Goal: Communication & Community: Answer question/provide support

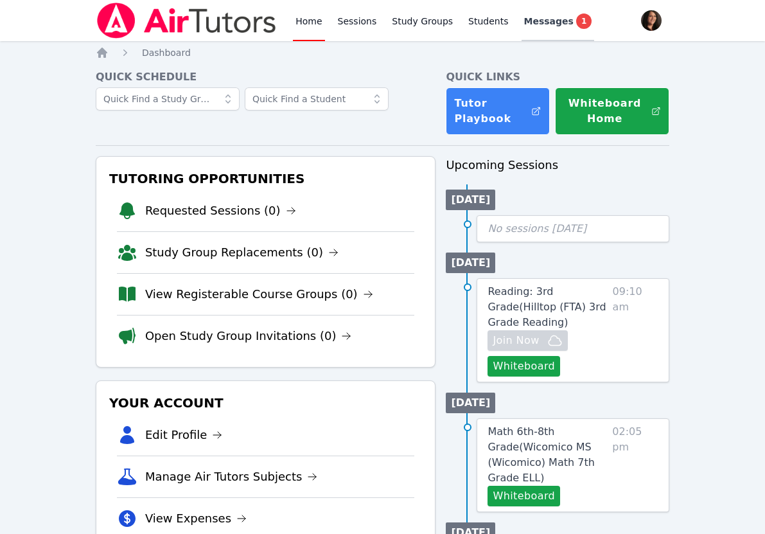
click at [524, 23] on span "Messages" at bounding box center [548, 21] width 49 height 13
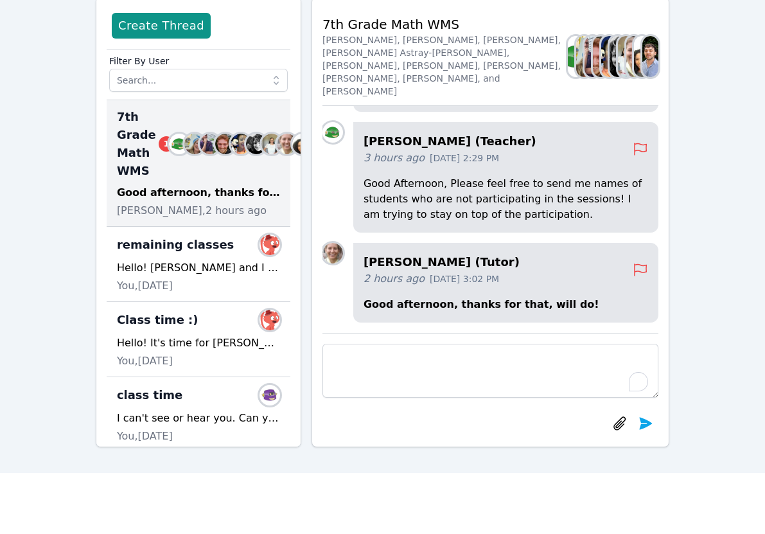
scroll to position [74, 0]
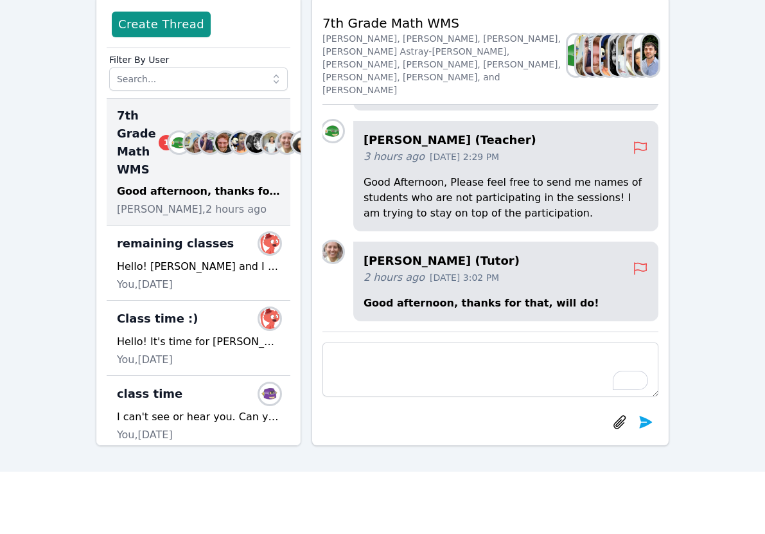
click at [496, 288] on div "[PERSON_NAME] (Tutor) 2 hours ago [DATE] 3:02 PM Good afternoon, thanks for tha…" at bounding box center [505, 281] width 305 height 80
